Goal: Check status: Check status

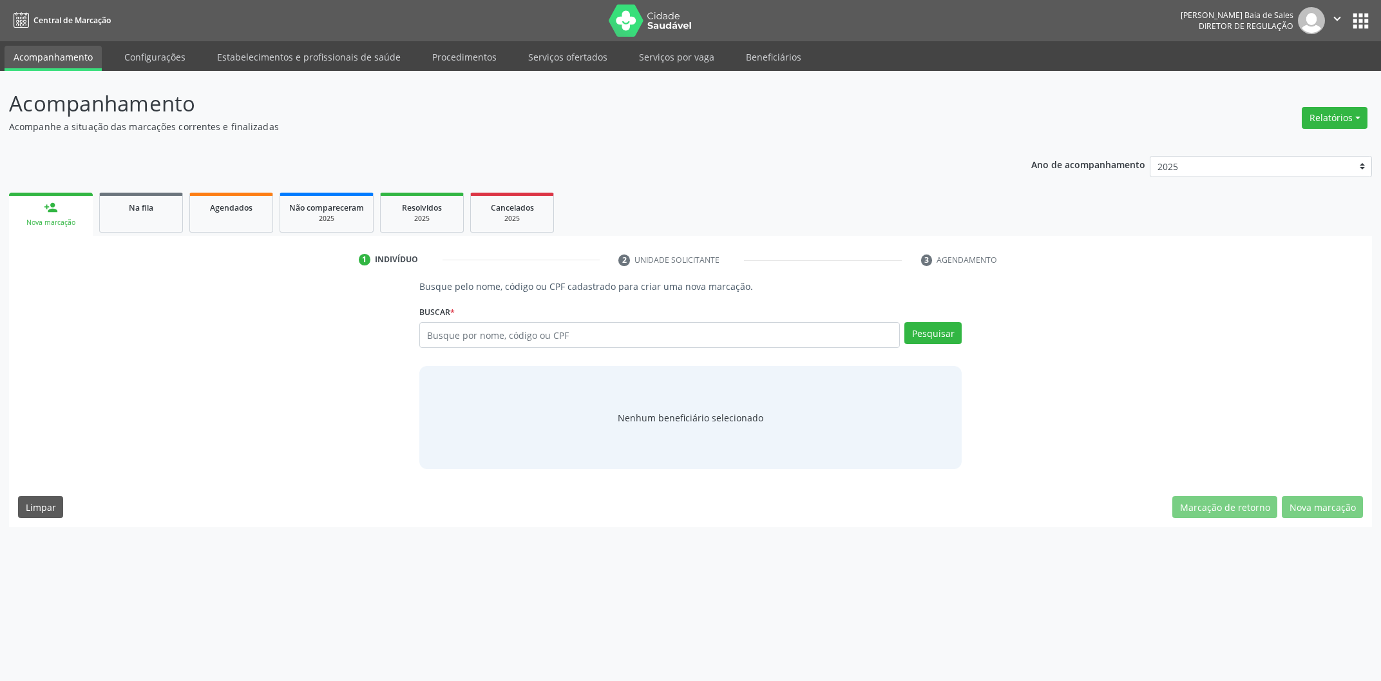
click at [465, 333] on input "text" at bounding box center [659, 335] width 481 height 26
click at [537, 335] on input "text" at bounding box center [659, 335] width 481 height 26
type input "84924373400"
click at [923, 340] on button "Pesquisar" at bounding box center [933, 333] width 57 height 22
type input "84924373400"
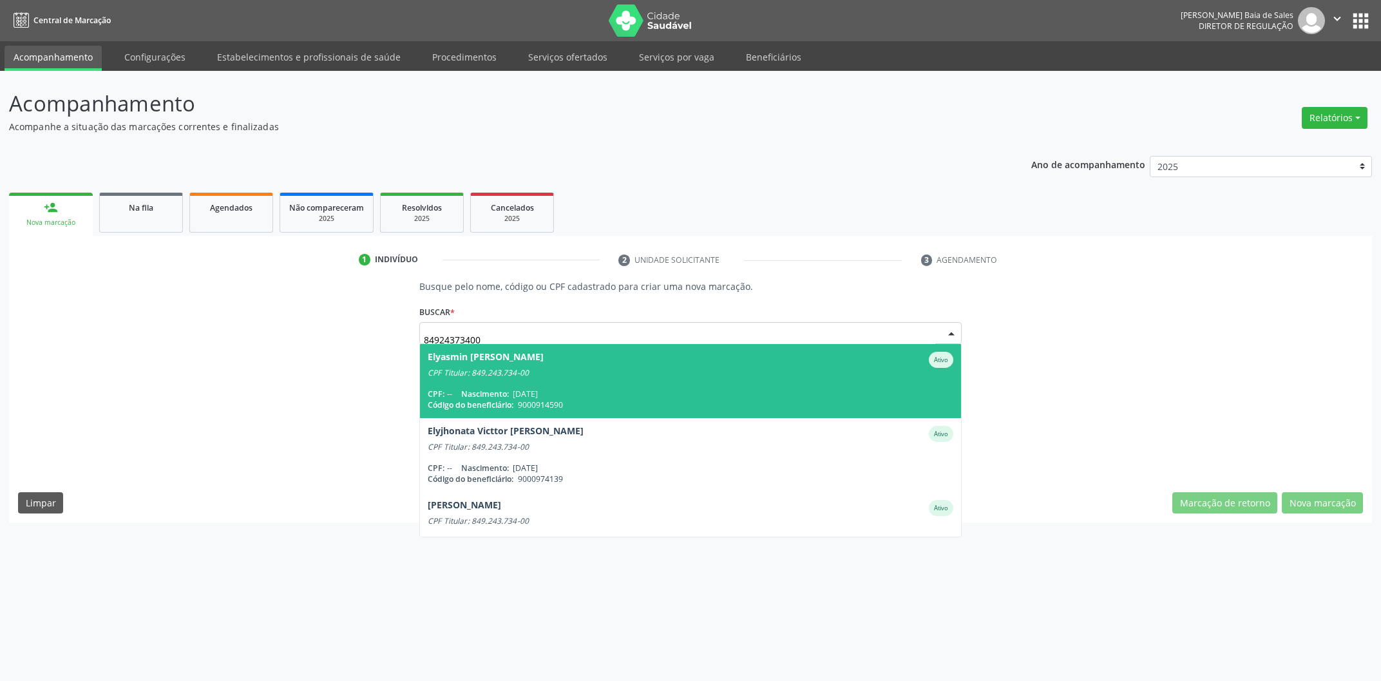
click at [566, 383] on span "Elyasmin [PERSON_NAME] CPF Titular: 849.243.734-00 CPF: -- Nascimento: [DATE] C…" at bounding box center [690, 381] width 541 height 74
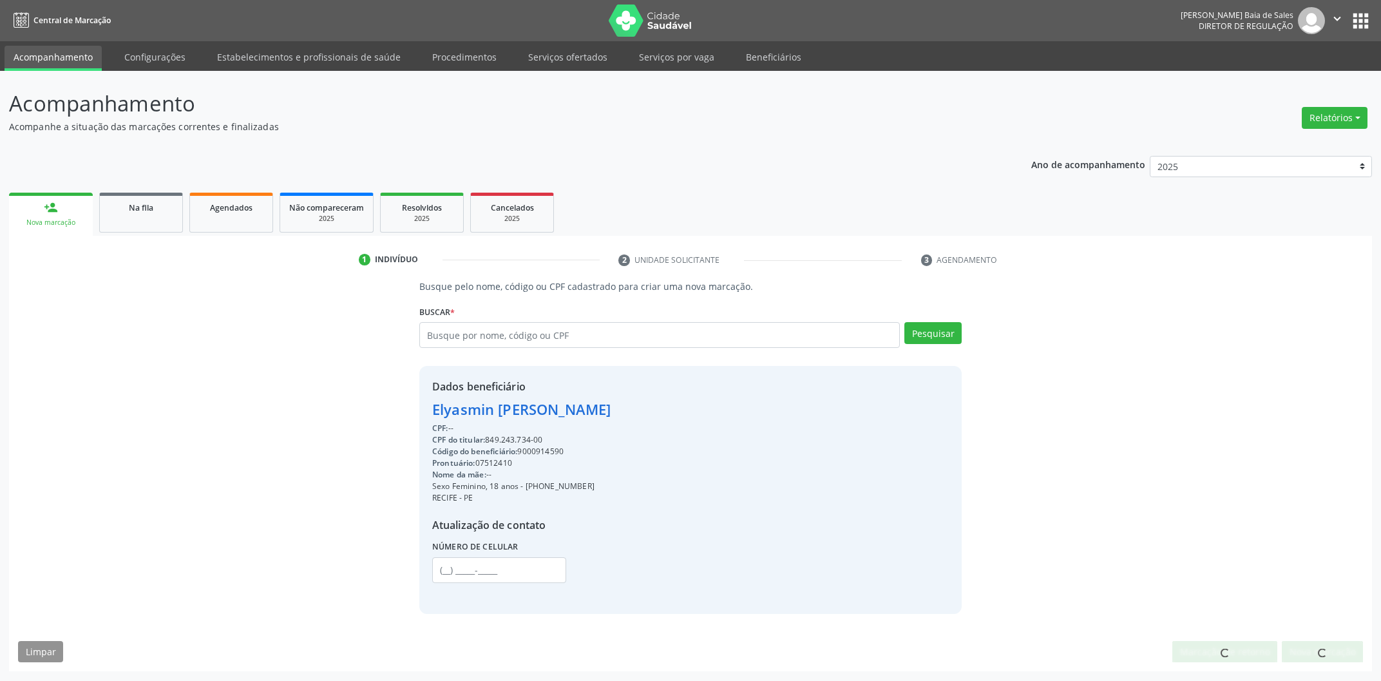
click at [538, 449] on div "Código do beneficiário: 9000914590" at bounding box center [521, 452] width 178 height 12
copy div "9000914590"
click at [222, 216] on link "Agendados" at bounding box center [231, 213] width 84 height 40
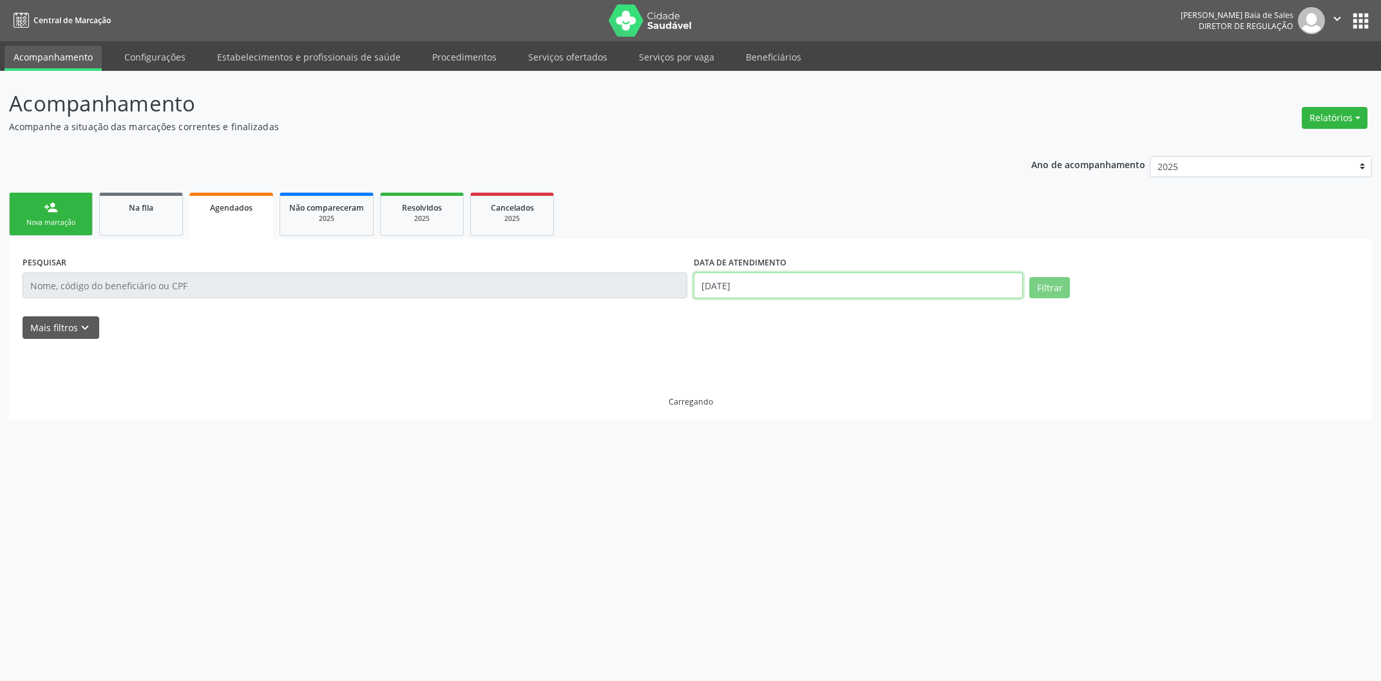
click at [758, 289] on input "[DATE]" at bounding box center [858, 286] width 329 height 26
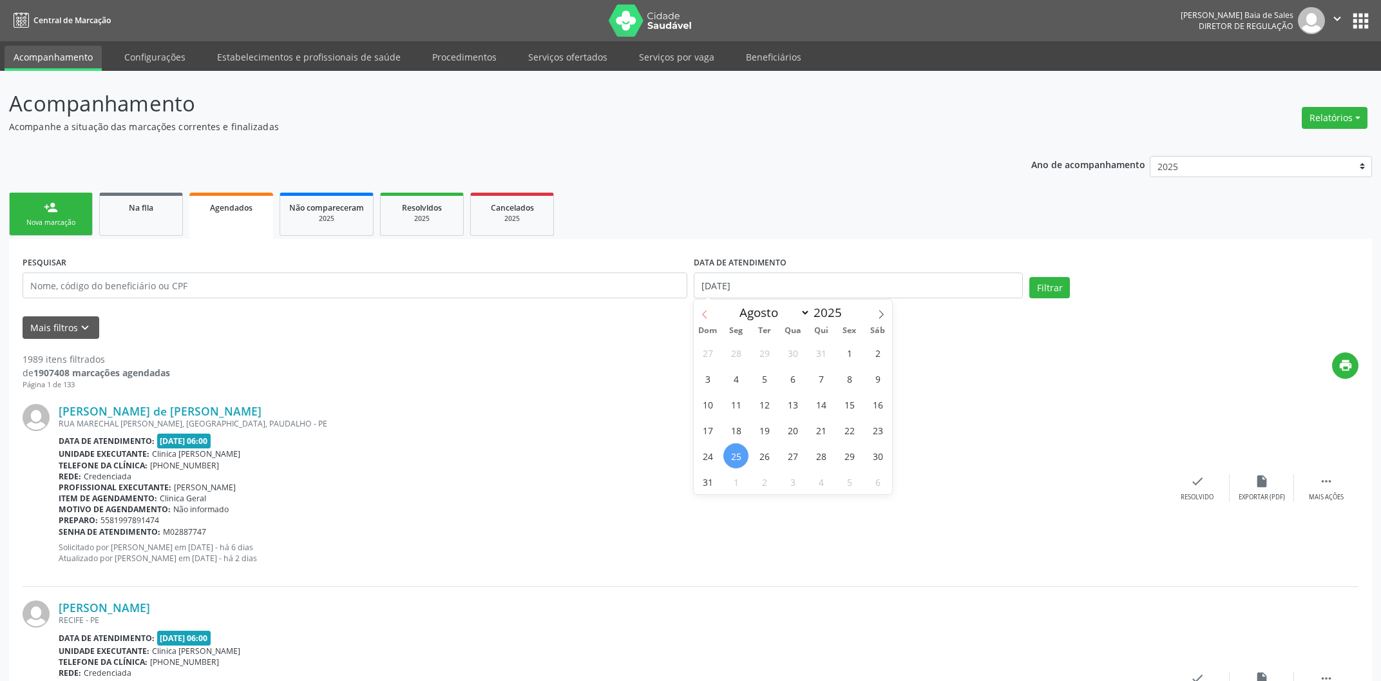
click at [702, 314] on icon at bounding box center [704, 314] width 9 height 9
click at [875, 314] on span at bounding box center [881, 311] width 22 height 22
select select "7"
click at [847, 349] on span "1" at bounding box center [849, 352] width 25 height 25
type input "[DATE]"
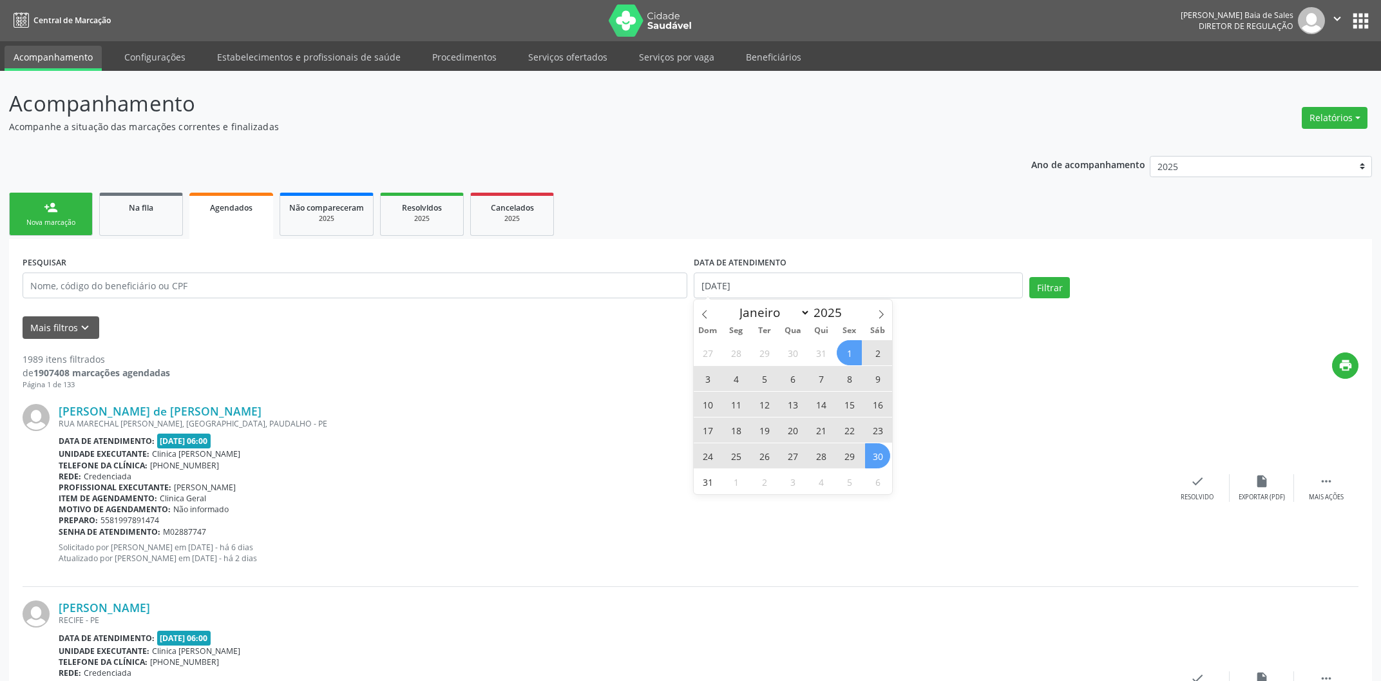
click at [878, 452] on span "30" at bounding box center [877, 455] width 25 height 25
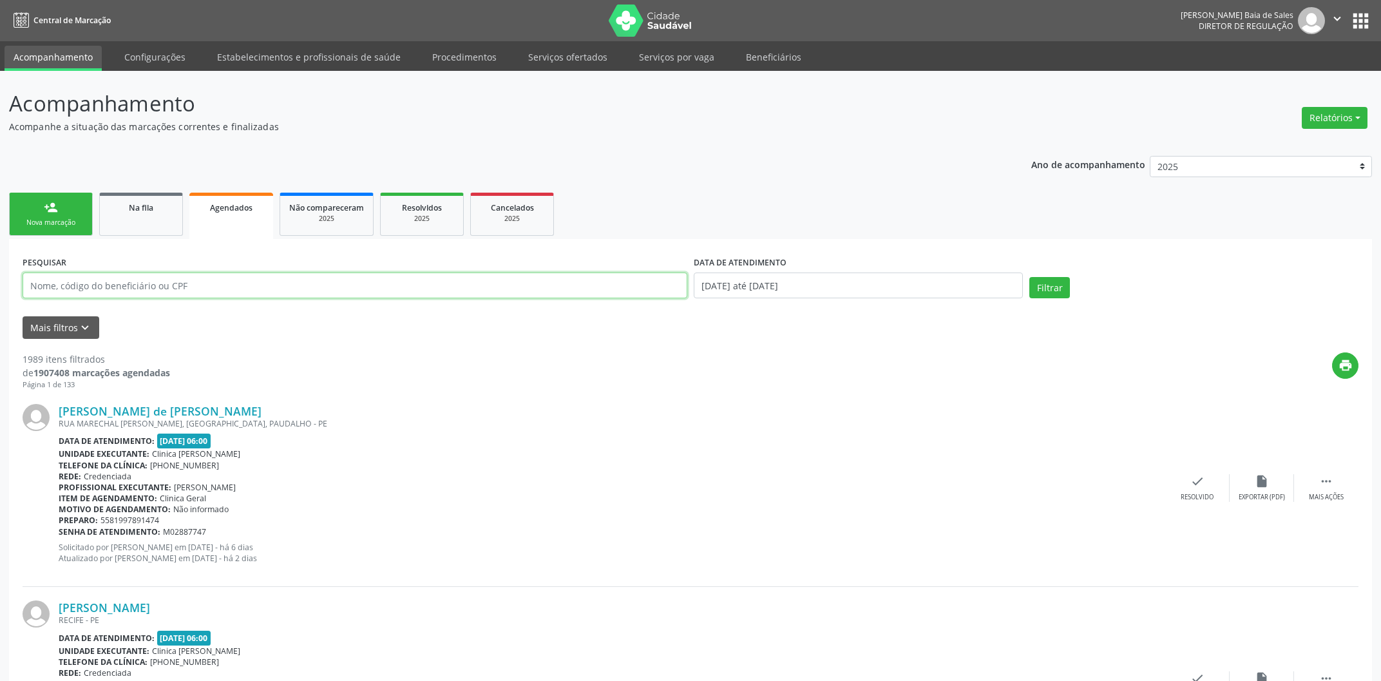
click at [258, 281] on input "text" at bounding box center [355, 286] width 665 height 26
paste input "9000914590"
click at [49, 285] on input "9000914590" at bounding box center [355, 286] width 665 height 26
drag, startPoint x: 49, startPoint y: 285, endPoint x: 0, endPoint y: 285, distance: 49.0
click at [23, 285] on input "9000914590" at bounding box center [355, 286] width 665 height 26
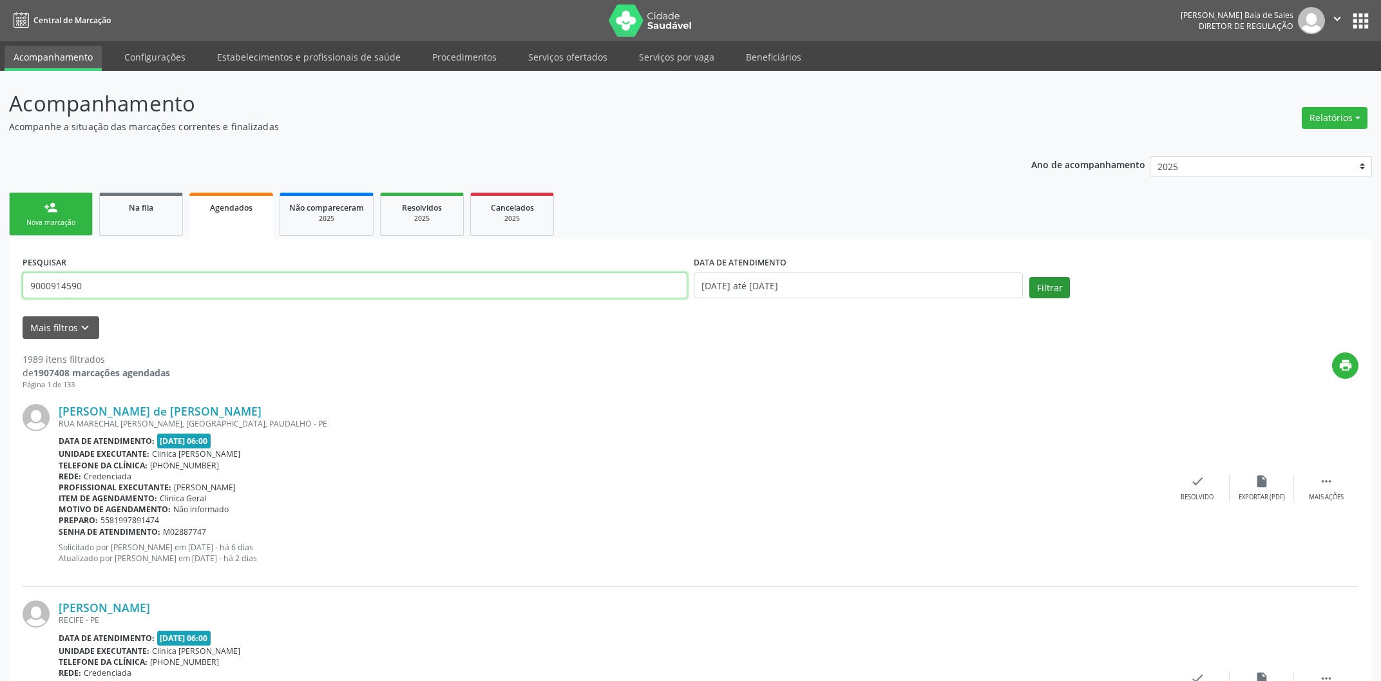
type input "9000914590"
click at [1062, 283] on button "Filtrar" at bounding box center [1050, 288] width 41 height 22
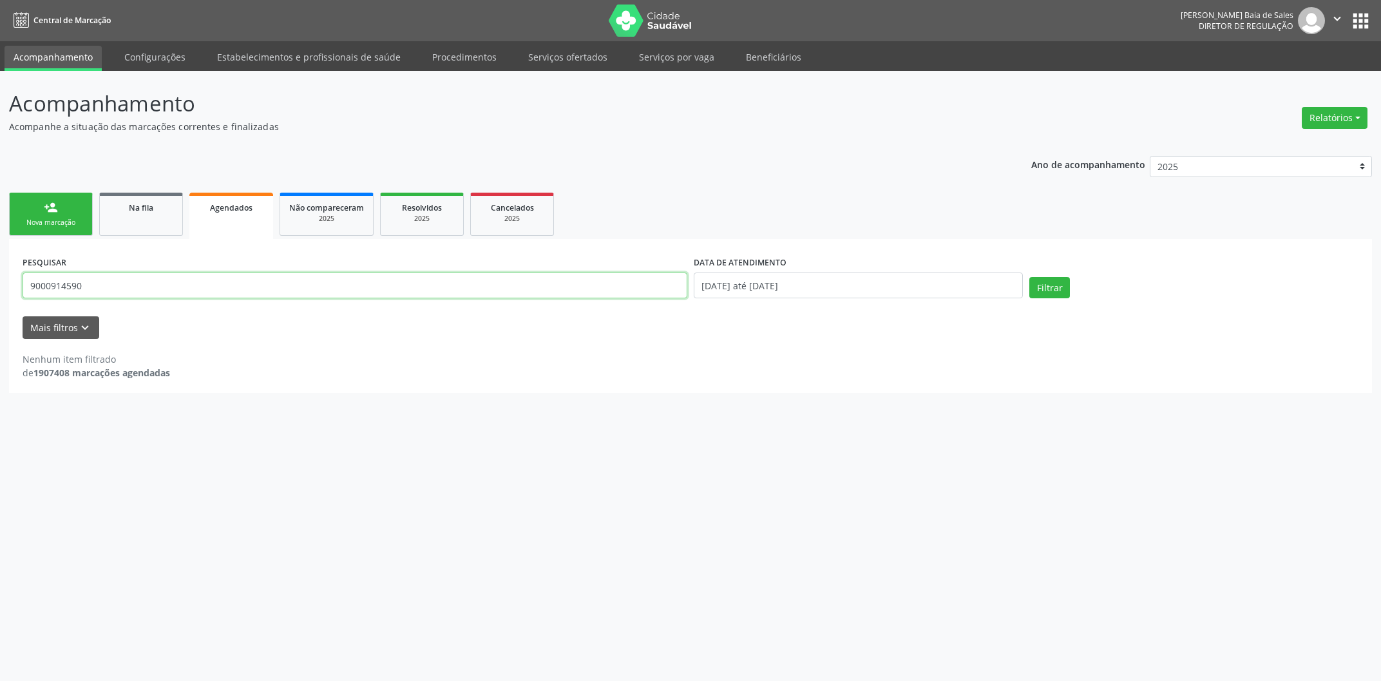
click at [187, 284] on input "9000914590" at bounding box center [355, 286] width 665 height 26
click at [352, 301] on div "PESQUISAR 9000914590" at bounding box center [354, 280] width 671 height 55
click at [362, 289] on input "9000914590" at bounding box center [355, 286] width 665 height 26
click at [1055, 290] on button "Filtrar" at bounding box center [1050, 288] width 41 height 22
click at [314, 285] on input "9000914590" at bounding box center [355, 286] width 665 height 26
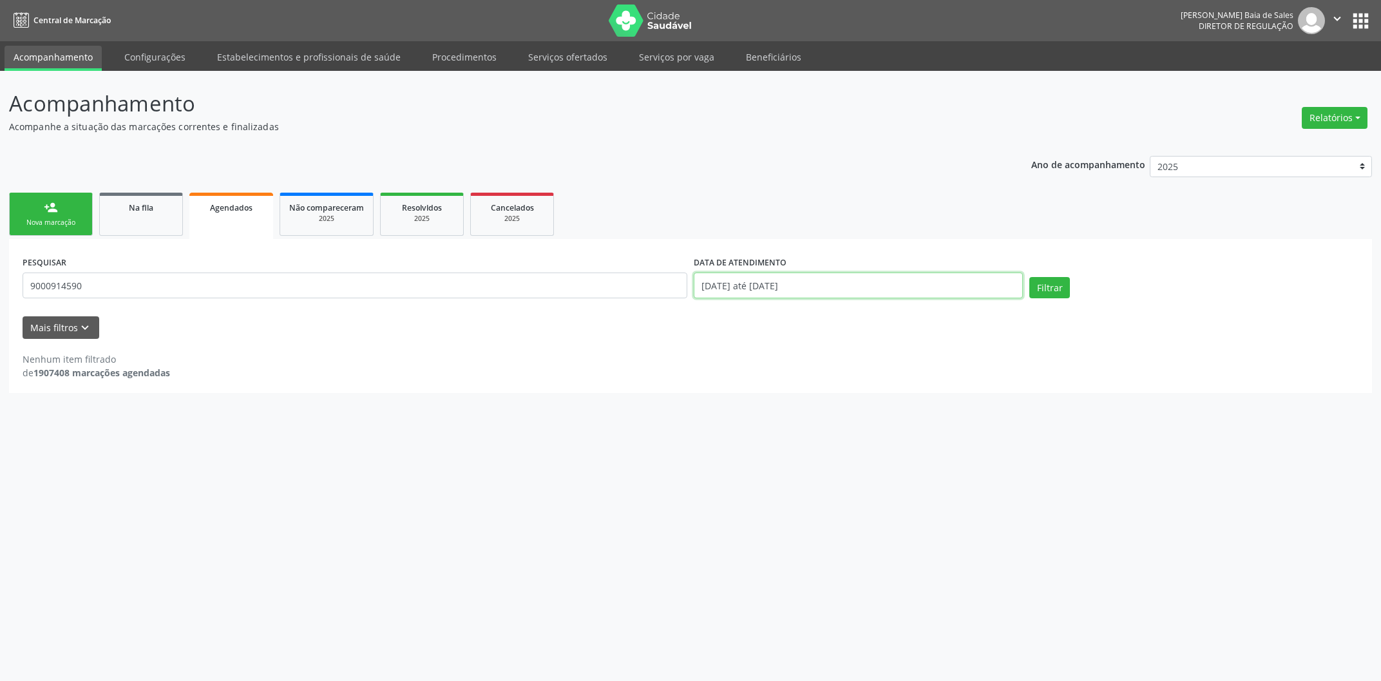
click at [783, 280] on input "[DATE] até [DATE]" at bounding box center [858, 286] width 329 height 26
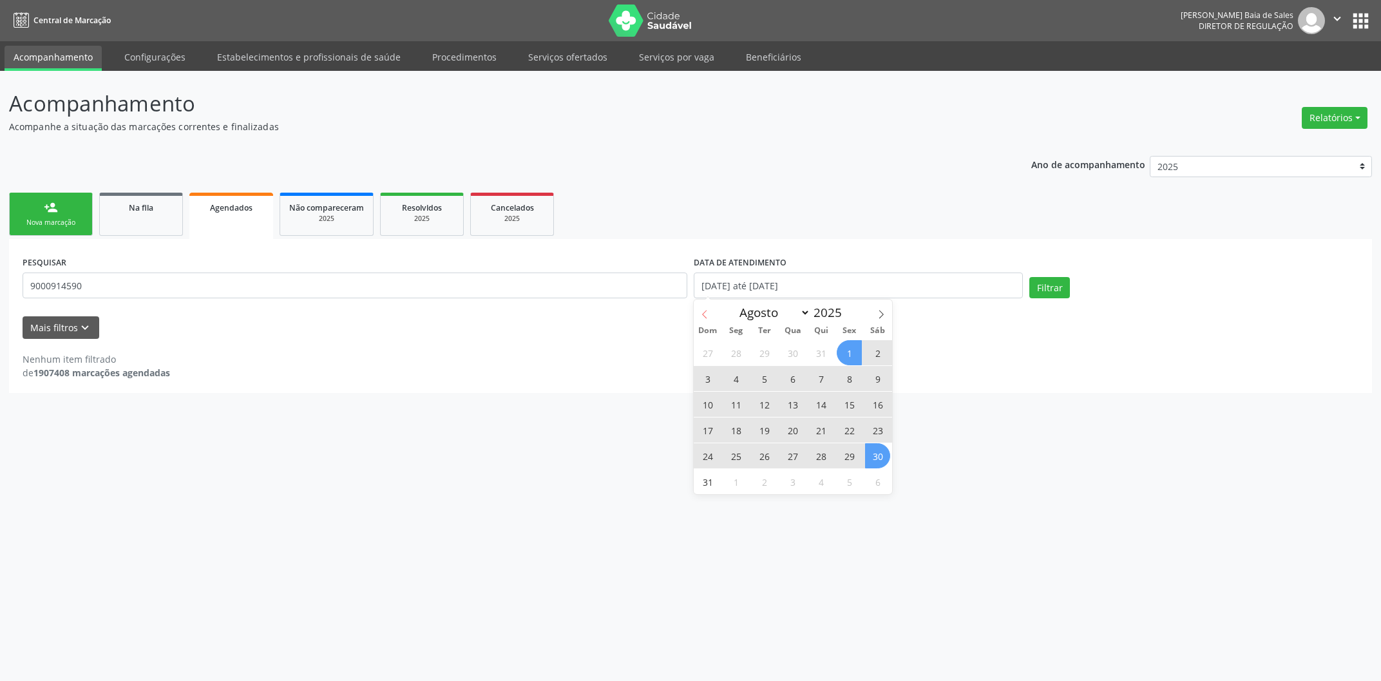
click at [700, 316] on span at bounding box center [705, 311] width 22 height 22
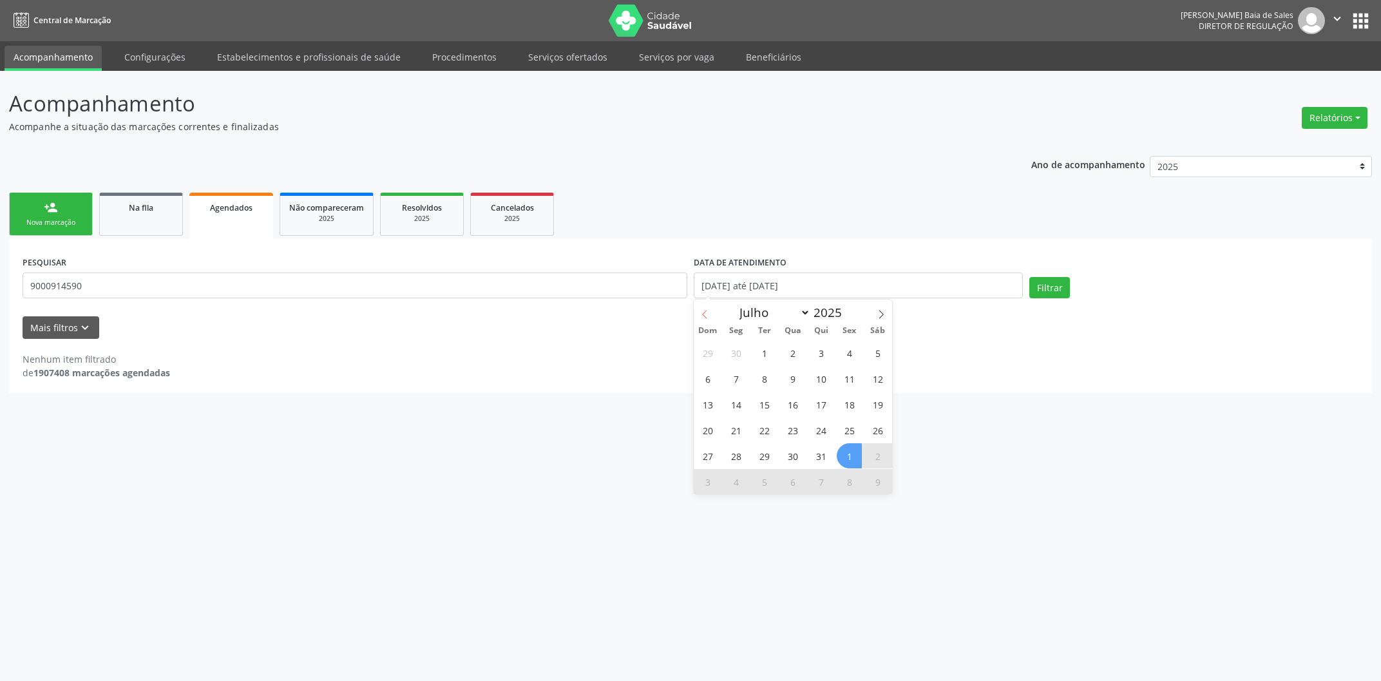
click at [700, 316] on span at bounding box center [705, 311] width 22 height 22
select select "5"
click at [709, 356] on span "1" at bounding box center [707, 352] width 25 height 25
type input "[DATE]"
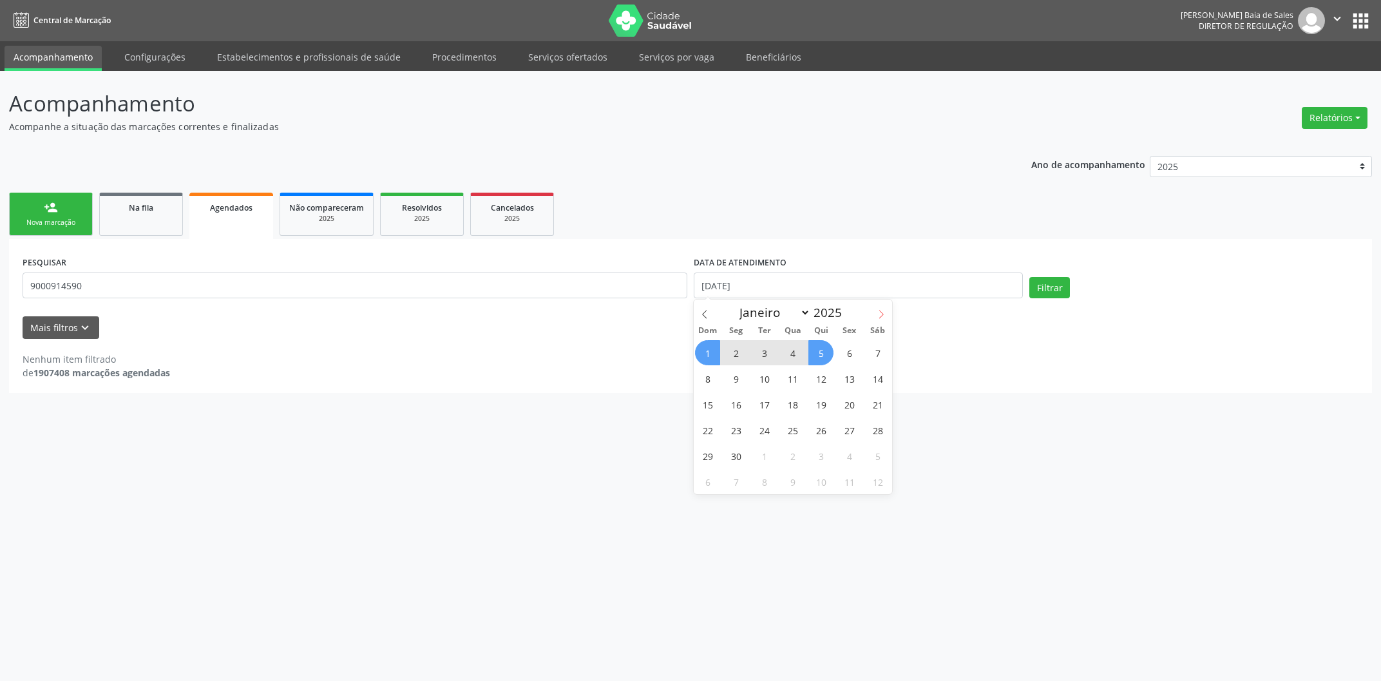
click at [883, 314] on icon at bounding box center [881, 314] width 9 height 9
select select "7"
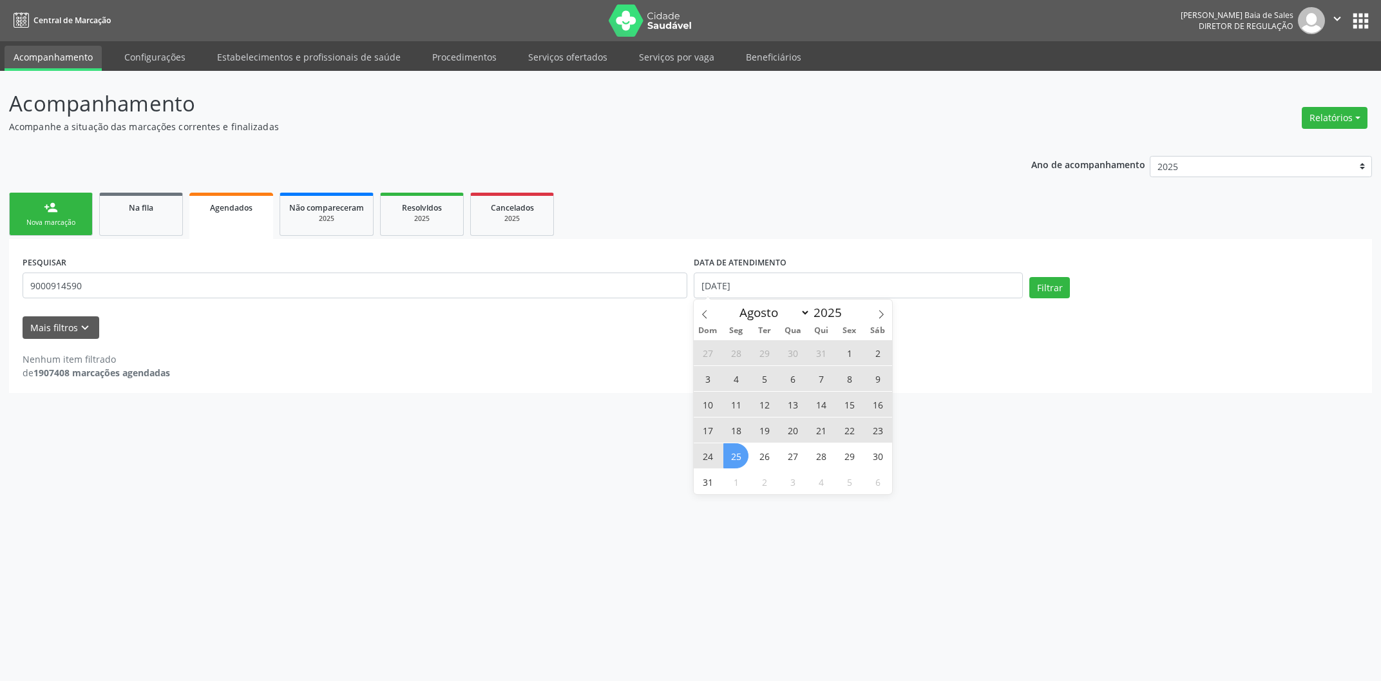
click at [735, 459] on span "25" at bounding box center [736, 455] width 25 height 25
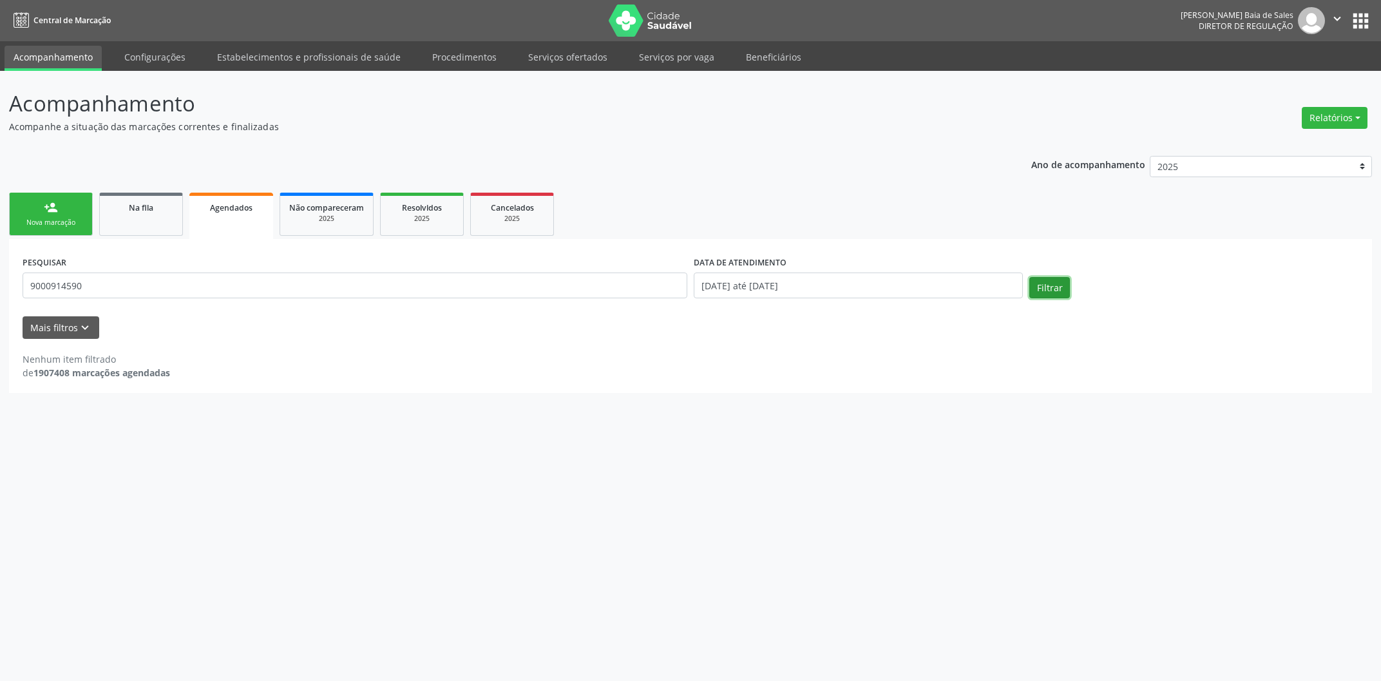
click at [1054, 282] on button "Filtrar" at bounding box center [1050, 288] width 41 height 22
click at [169, 289] on input "9000914590" at bounding box center [355, 286] width 665 height 26
click at [222, 210] on span "Agendados" at bounding box center [231, 207] width 43 height 11
